Goal: Information Seeking & Learning: Find specific fact

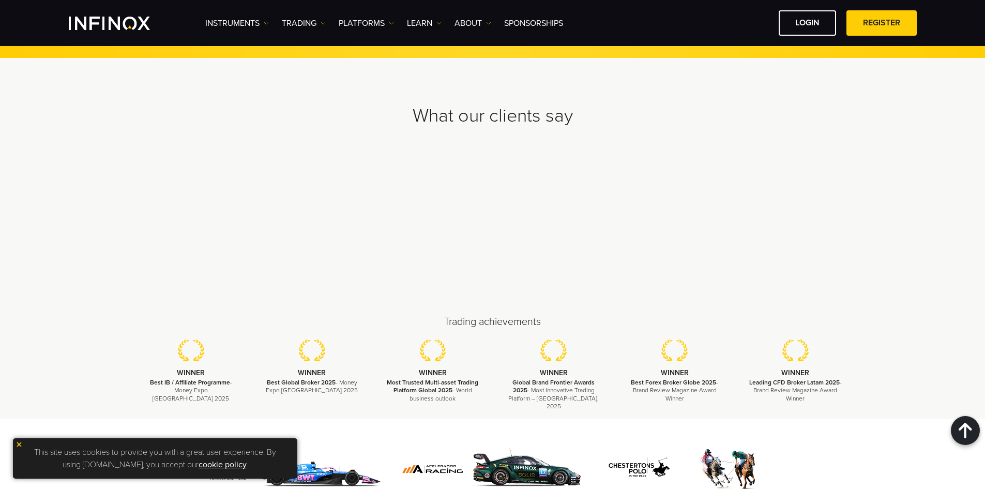
scroll to position [3190, 0]
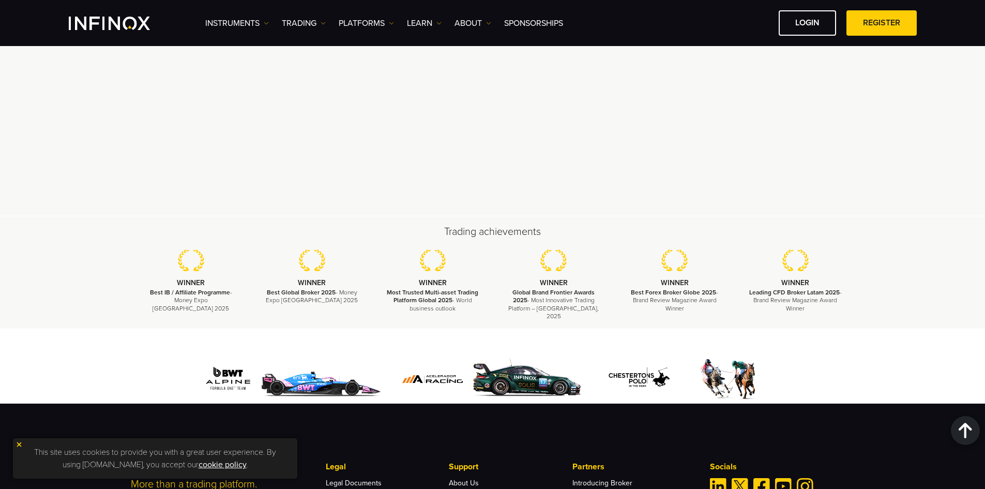
copy p "[STREET_ADDRESS][PERSON_NAME]."
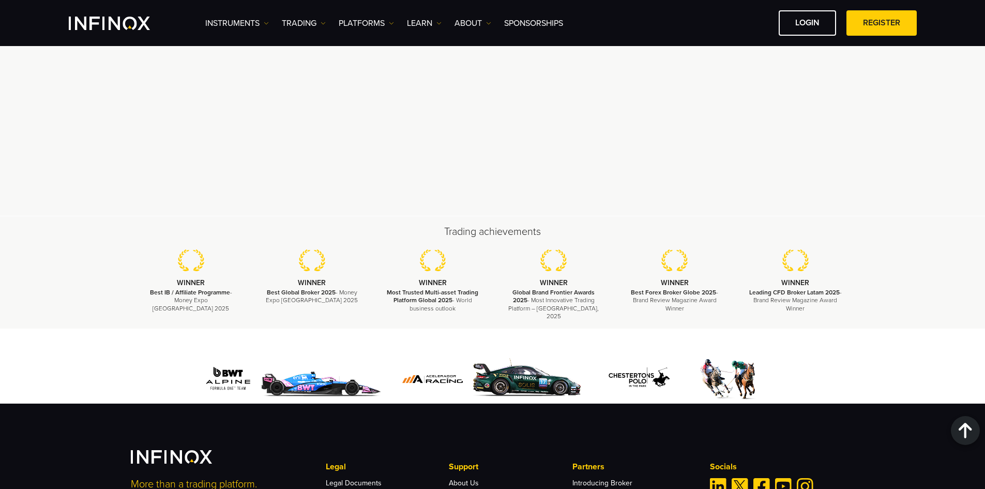
drag, startPoint x: 557, startPoint y: 433, endPoint x: 640, endPoint y: 431, distance: 83.3
copy p "No. 9 [PERSON_NAME] Building"
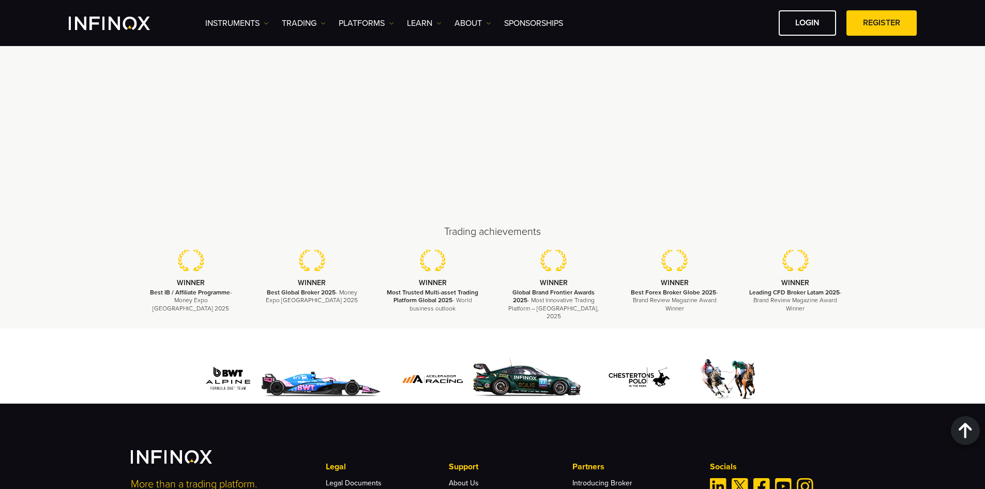
drag, startPoint x: 645, startPoint y: 430, endPoint x: 685, endPoint y: 432, distance: 40.4
copy p "[GEOGRAPHIC_DATA]"
drag, startPoint x: 738, startPoint y: 448, endPoint x: 679, endPoint y: 436, distance: 60.8
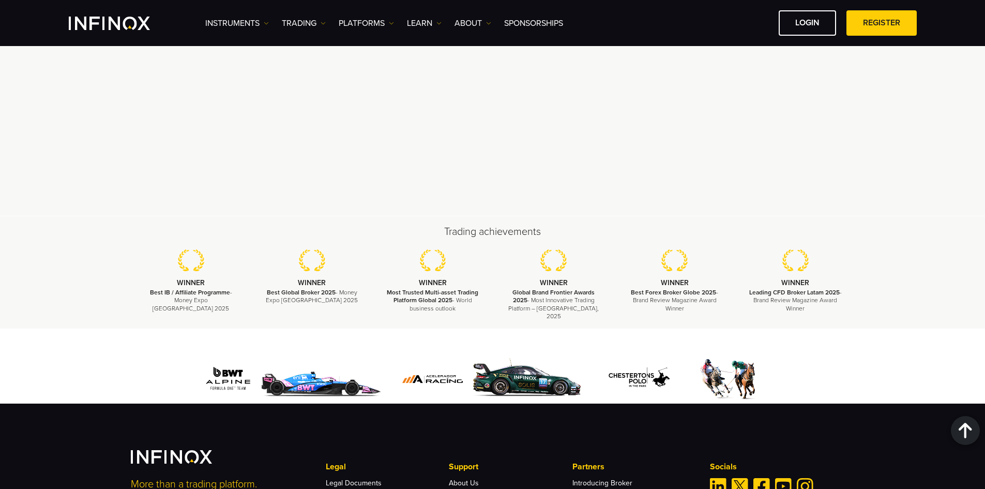
drag, startPoint x: 688, startPoint y: 432, endPoint x: 722, endPoint y: 431, distance: 33.6
copy p "PO Box 1330"
drag, startPoint x: 726, startPoint y: 431, endPoint x: 777, endPoint y: 432, distance: 51.2
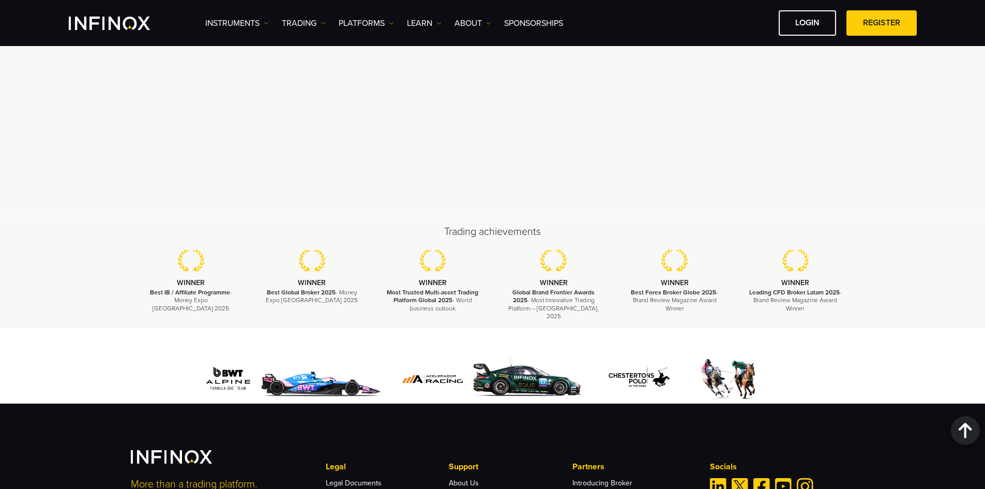
copy p "The Valley, AI-2640"
drag, startPoint x: 780, startPoint y: 433, endPoint x: 802, endPoint y: 433, distance: 22.2
copy p "Anguilla"
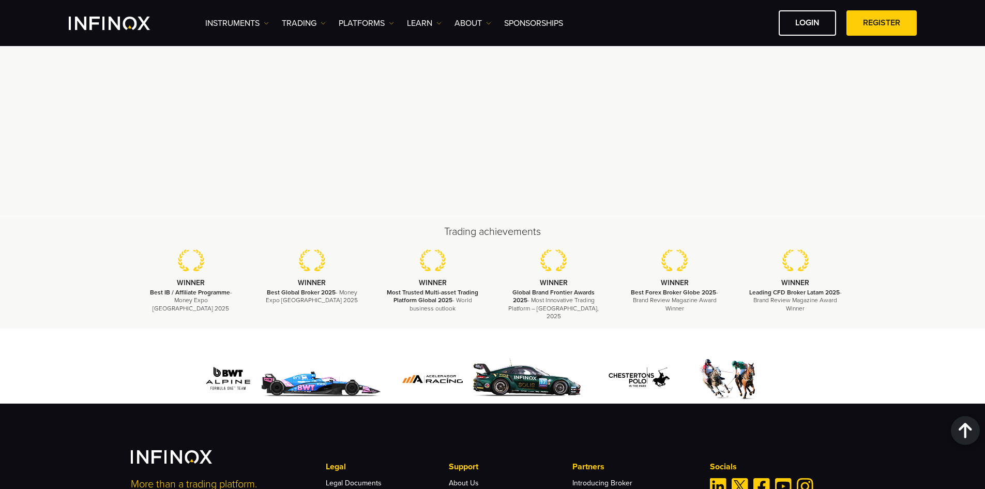
drag, startPoint x: 289, startPoint y: 434, endPoint x: 459, endPoint y: 435, distance: 170.2
copy p "incorporated under company number: A000001246 in [GEOGRAPHIC_DATA]"
